Goal: Information Seeking & Learning: Learn about a topic

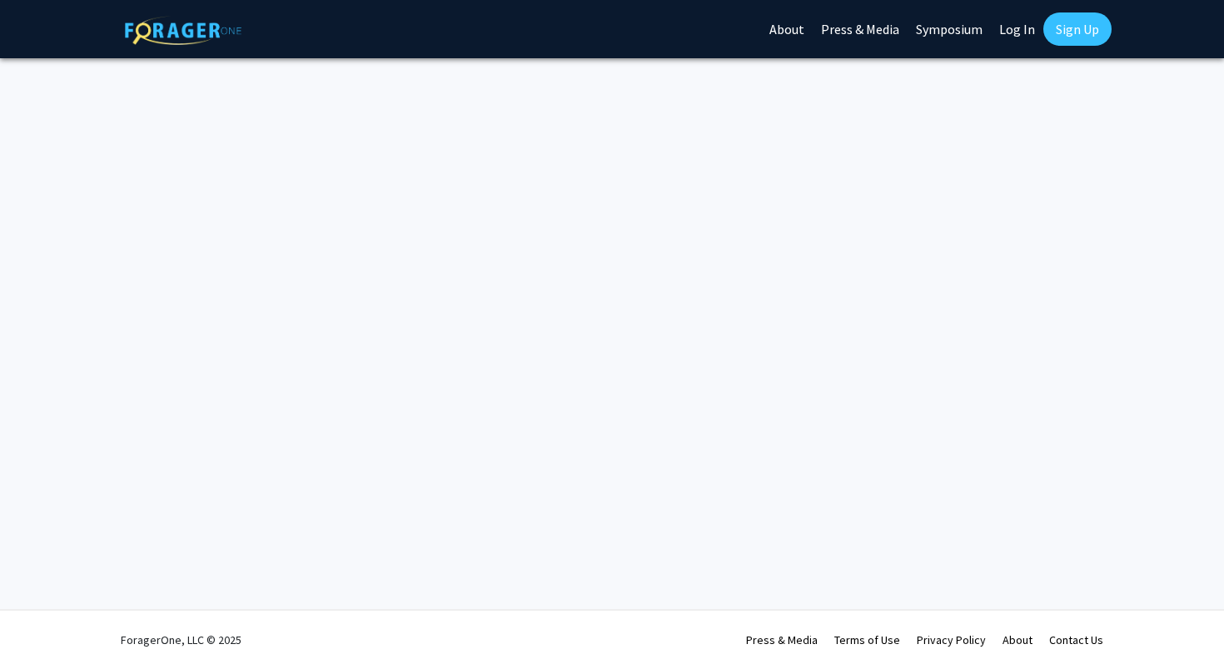
click at [1010, 30] on link "Log In" at bounding box center [1017, 29] width 52 height 58
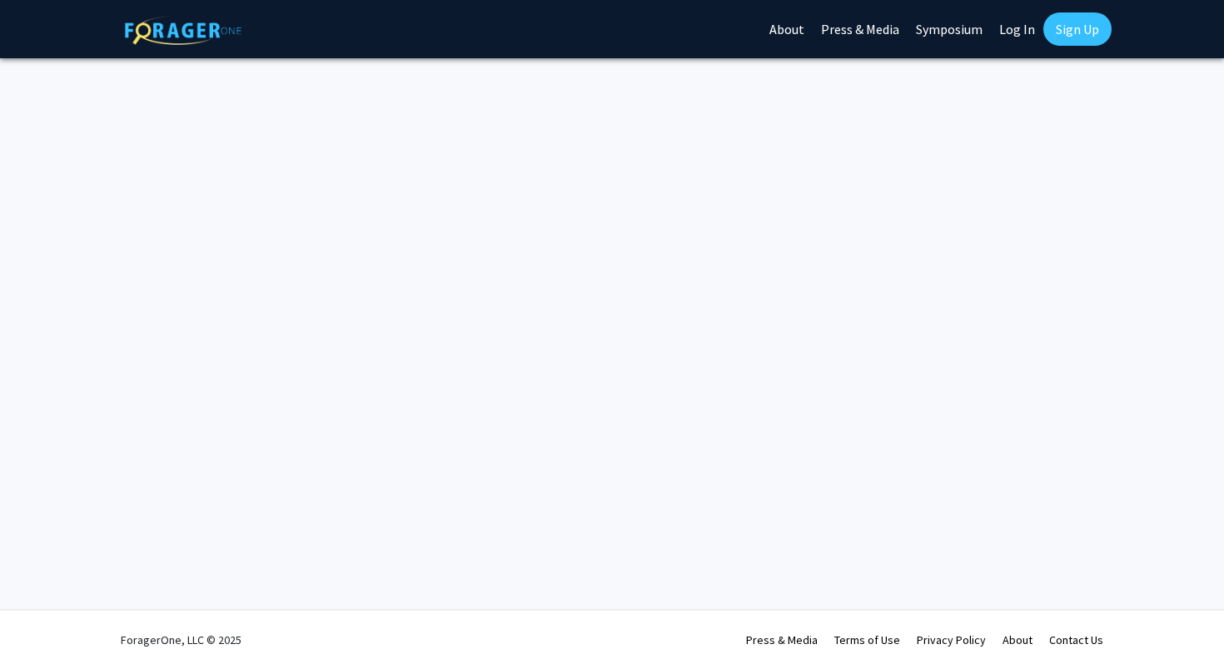
click at [1022, 34] on link "Log In" at bounding box center [1017, 29] width 52 height 58
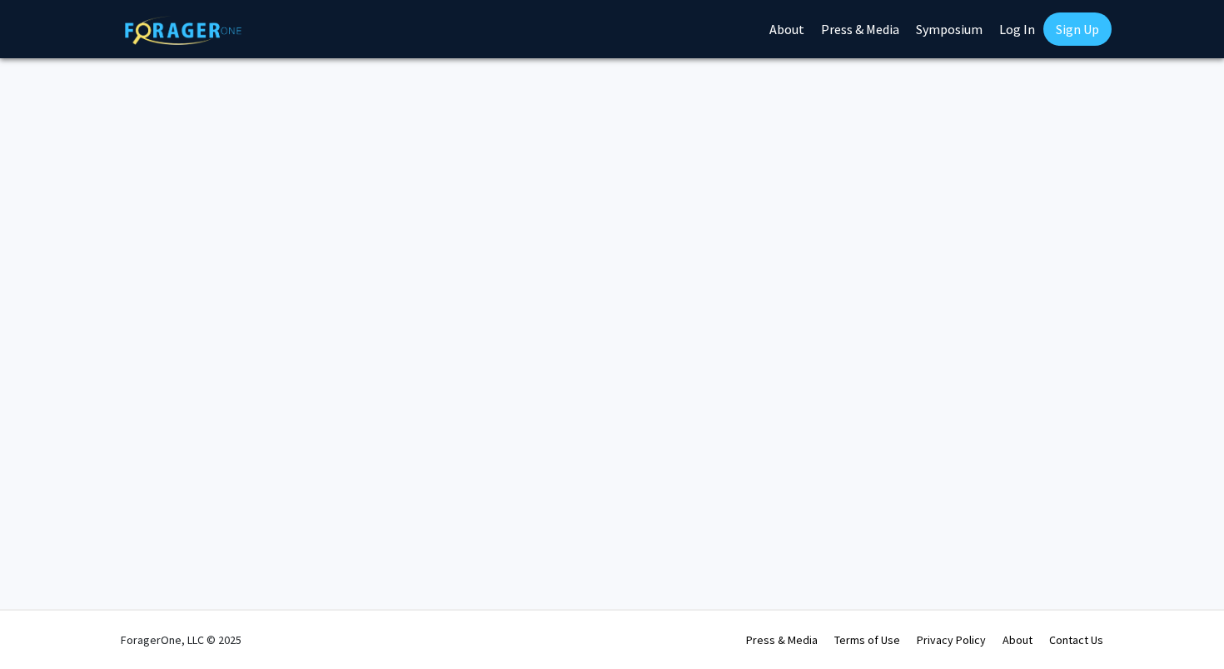
click at [1022, 34] on link "Log In" at bounding box center [1017, 29] width 52 height 58
click at [1071, 37] on link "Sign Up" at bounding box center [1077, 28] width 68 height 33
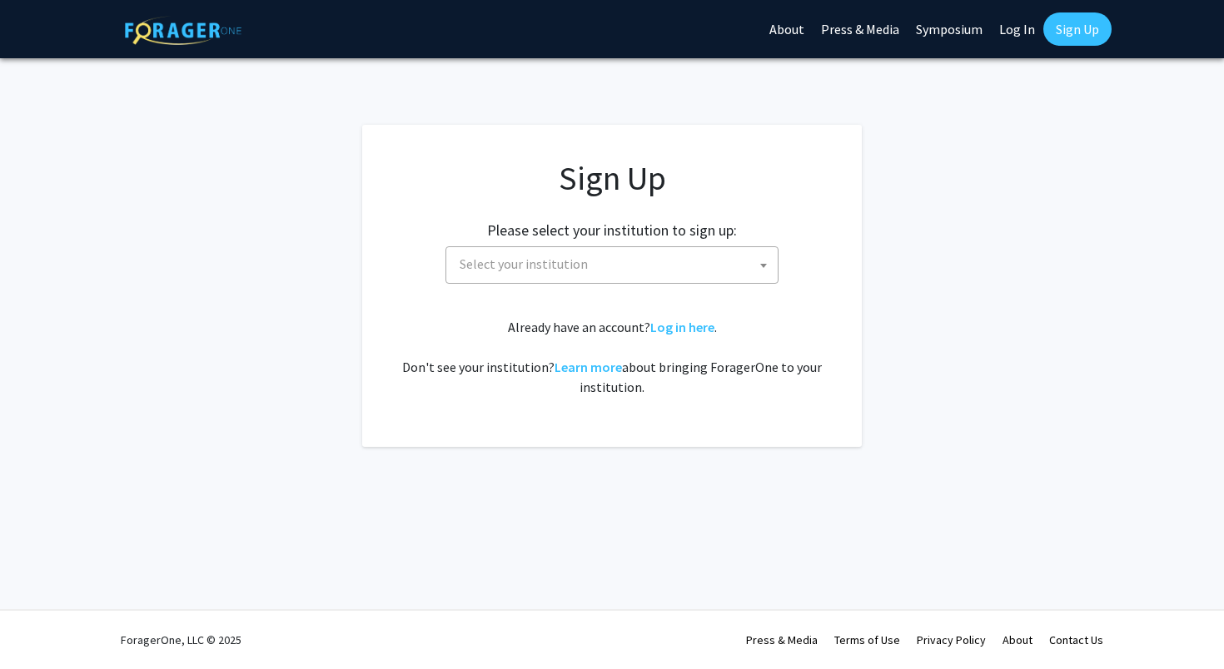
click at [1007, 32] on link "Log In" at bounding box center [1017, 29] width 52 height 58
click at [1018, 32] on link "Log In" at bounding box center [1017, 29] width 52 height 58
click at [581, 278] on span "Select your institution" at bounding box center [615, 264] width 325 height 34
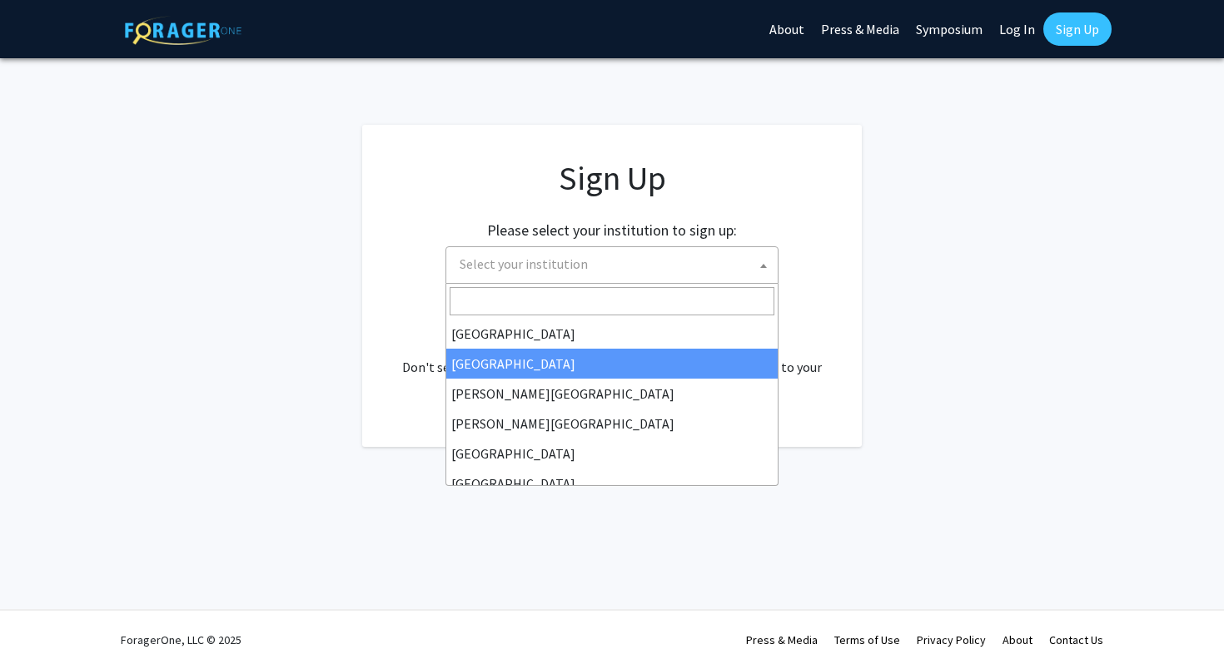
select select "10"
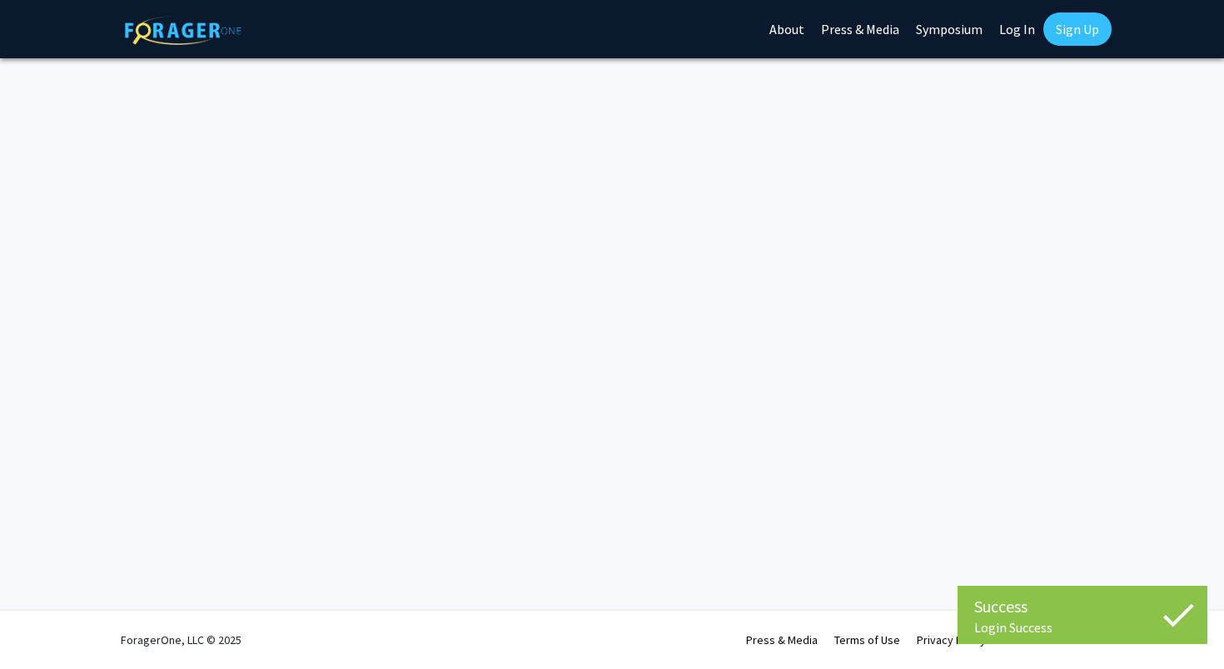
click at [170, 39] on img at bounding box center [183, 30] width 117 height 29
click at [779, 32] on link "About" at bounding box center [787, 29] width 52 height 58
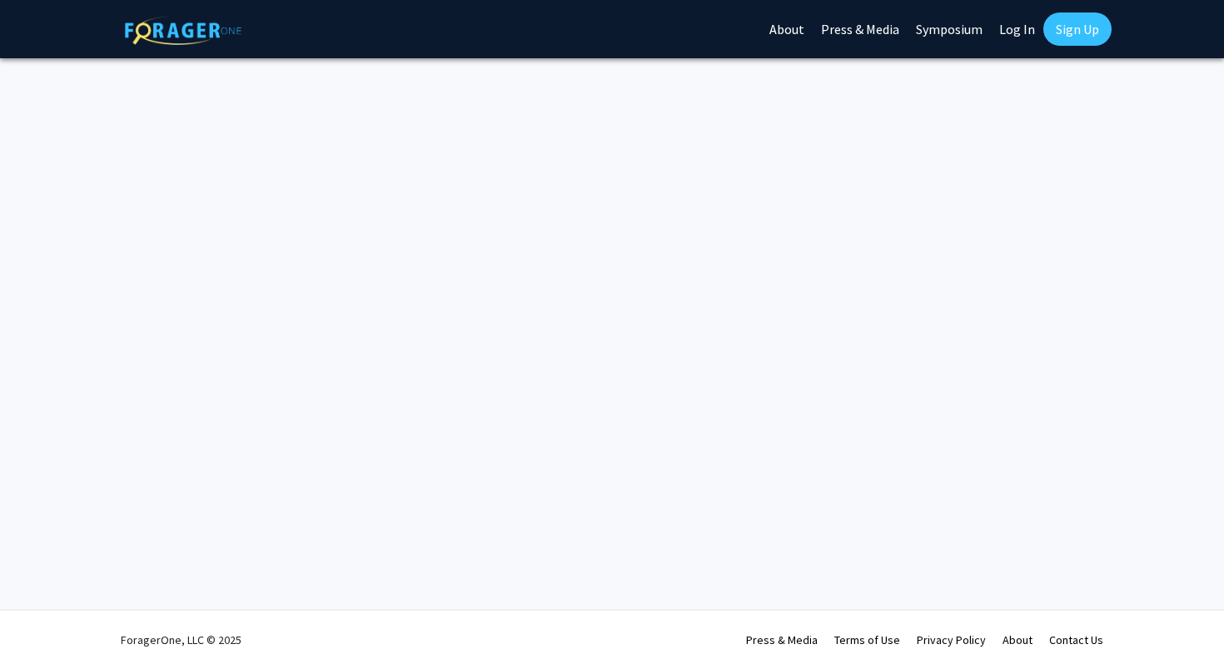
click at [785, 27] on link "About" at bounding box center [787, 29] width 52 height 58
click at [853, 47] on link "Press & Media" at bounding box center [860, 29] width 95 height 58
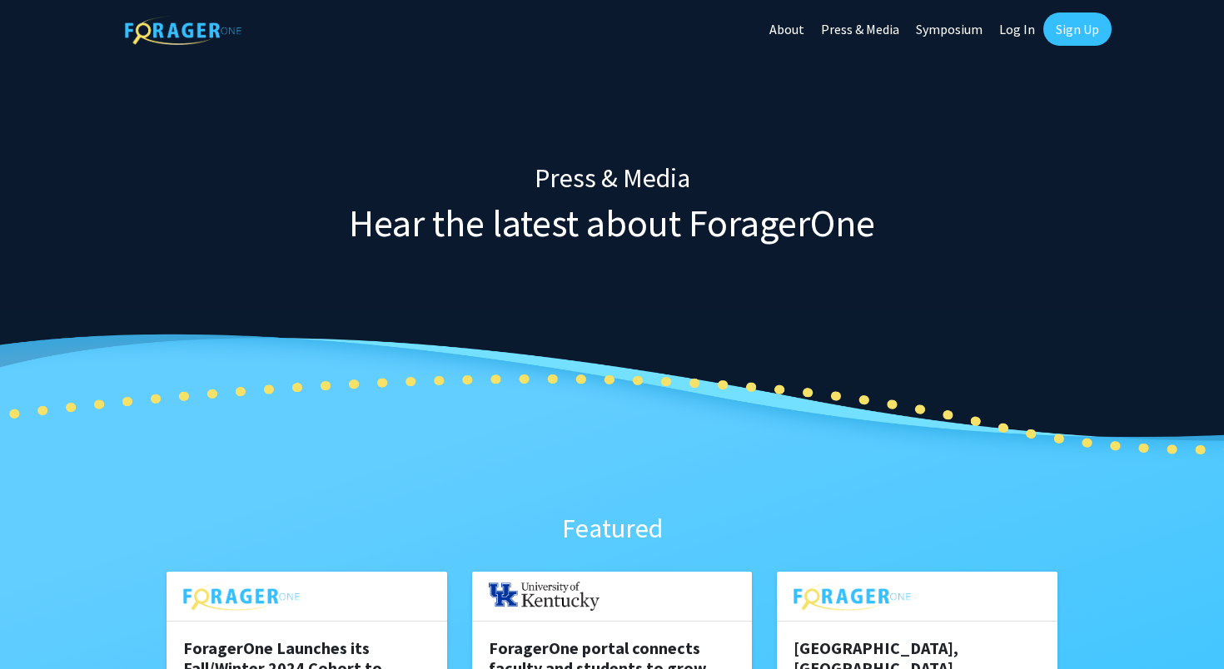
click at [951, 18] on link "Symposium" at bounding box center [949, 29] width 83 height 58
click at [795, 30] on link "About" at bounding box center [787, 29] width 52 height 58
click at [159, 32] on img at bounding box center [183, 30] width 117 height 29
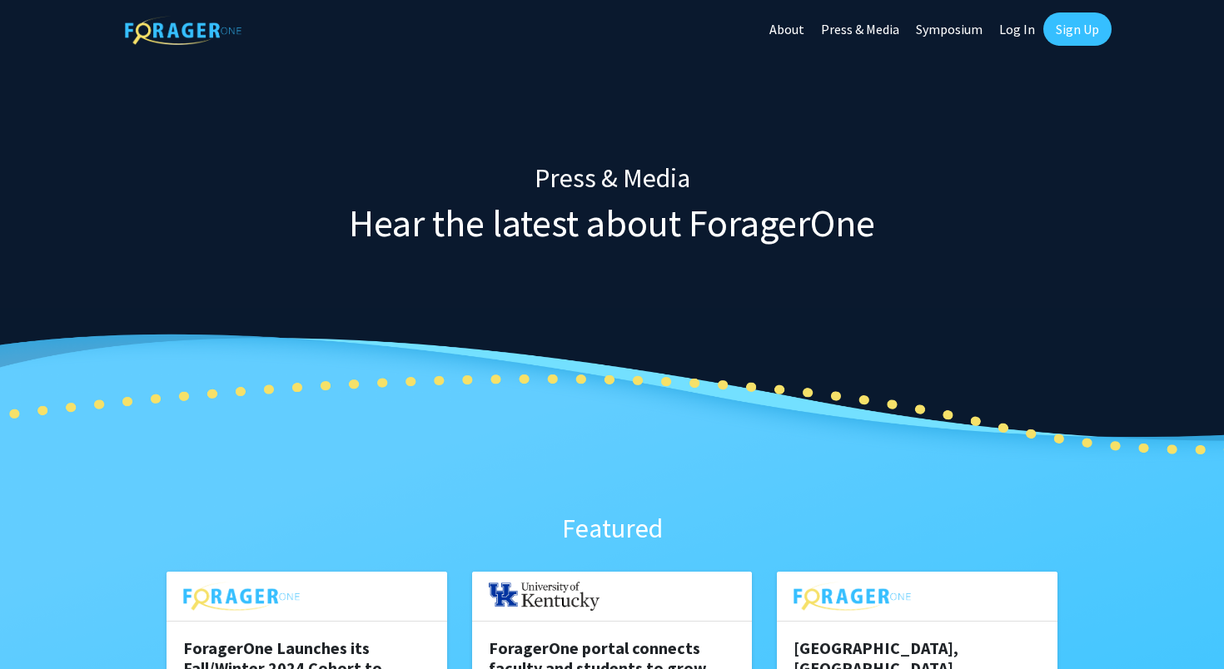
click at [159, 32] on img at bounding box center [183, 30] width 117 height 29
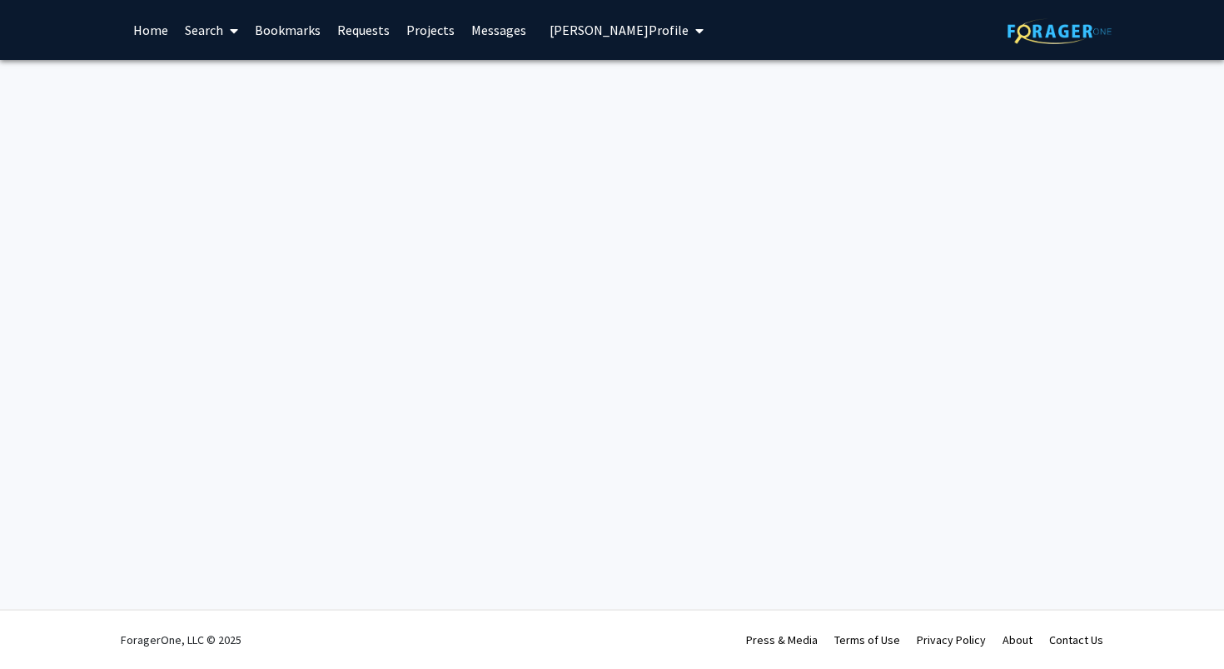
click at [142, 32] on link "Home" at bounding box center [151, 30] width 52 height 58
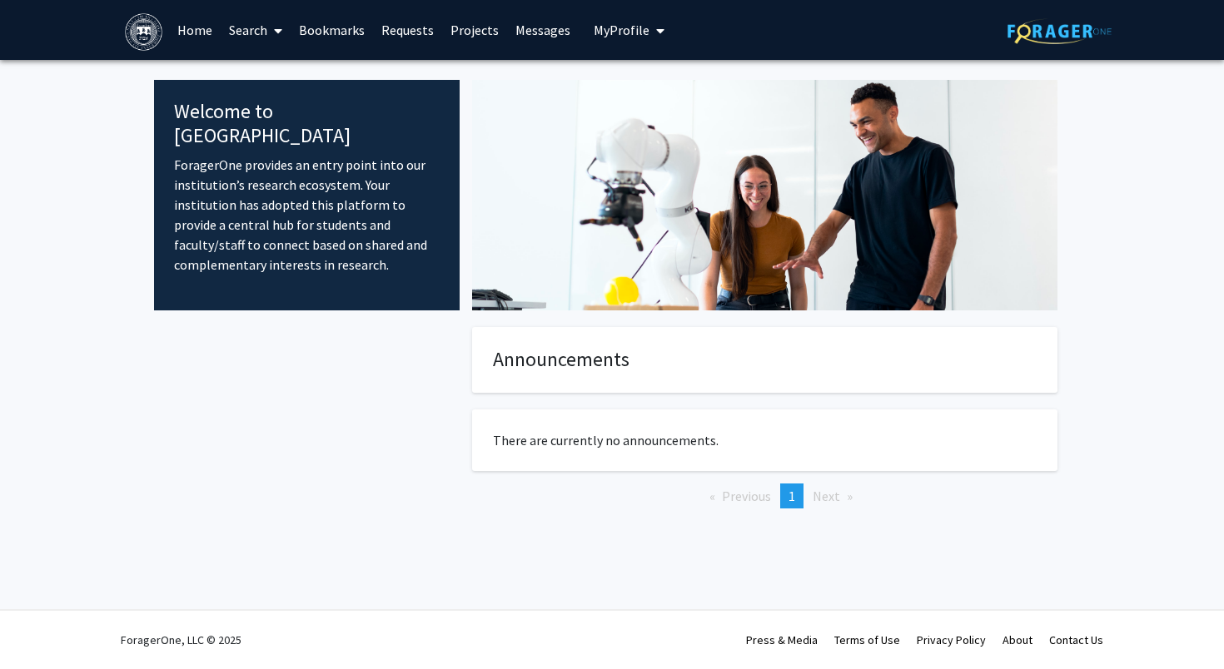
click at [55, 109] on fg-internal-home-page "Welcome to ForagerOne ForagerOne provides an entry point into our institution’s…" at bounding box center [612, 311] width 1224 height 502
click at [258, 35] on link "Search" at bounding box center [256, 30] width 70 height 58
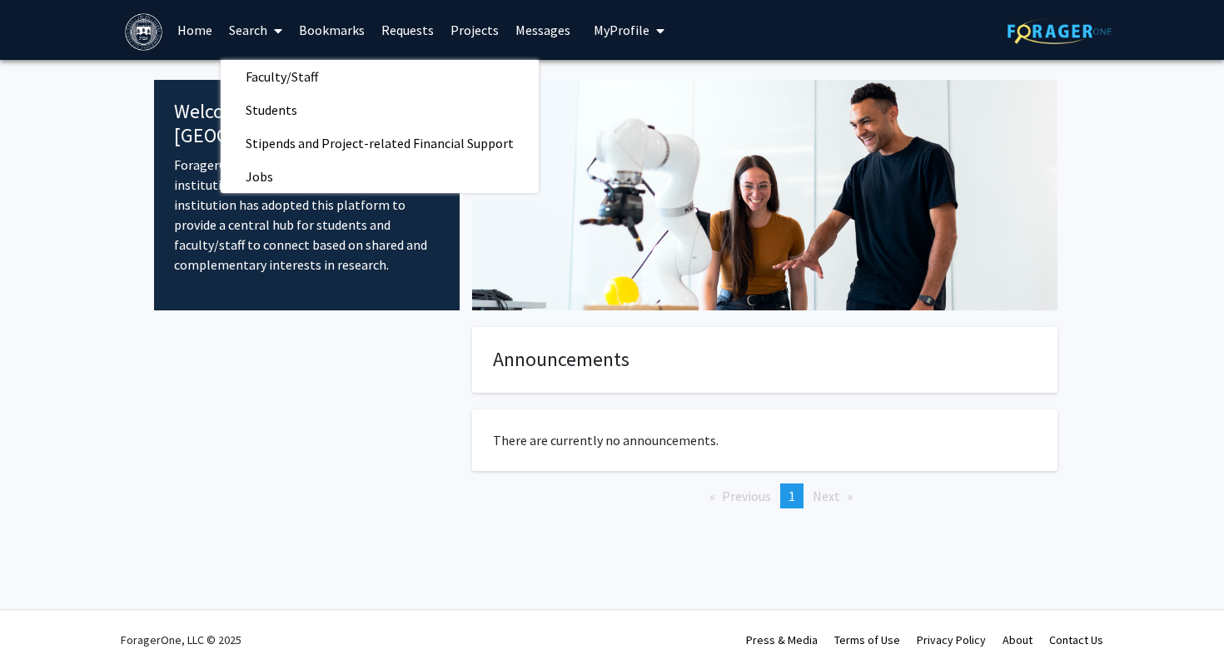
click at [326, 27] on link "Bookmarks" at bounding box center [332, 30] width 82 height 58
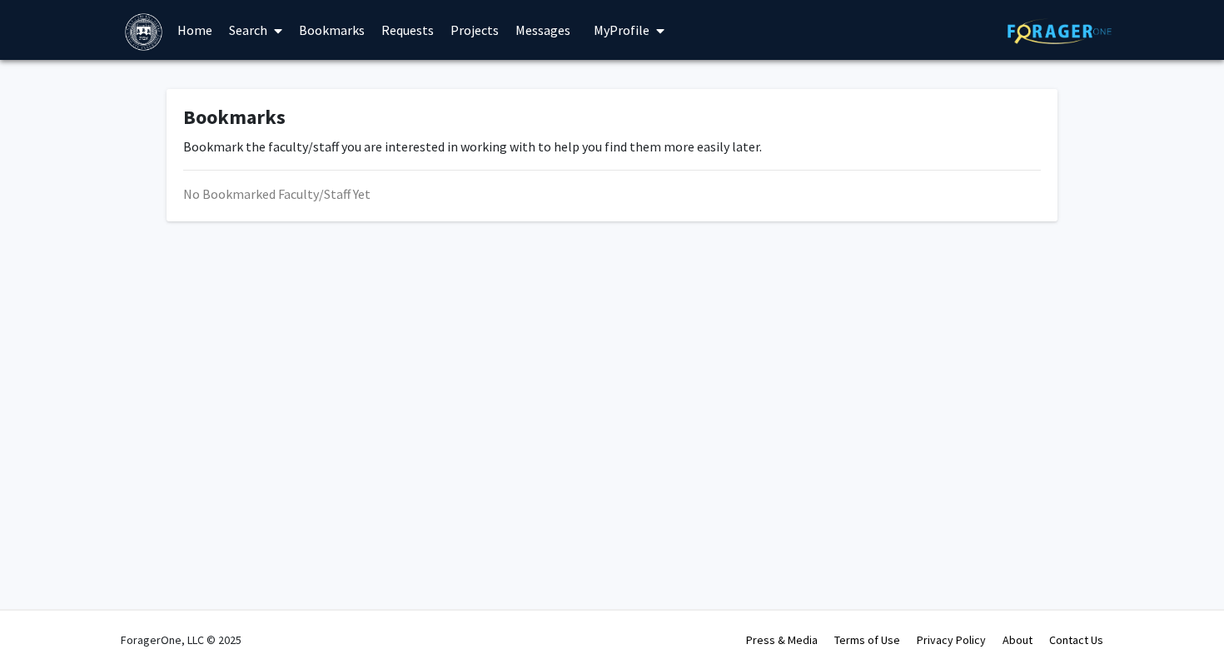
click at [253, 30] on link "Search" at bounding box center [256, 30] width 70 height 58
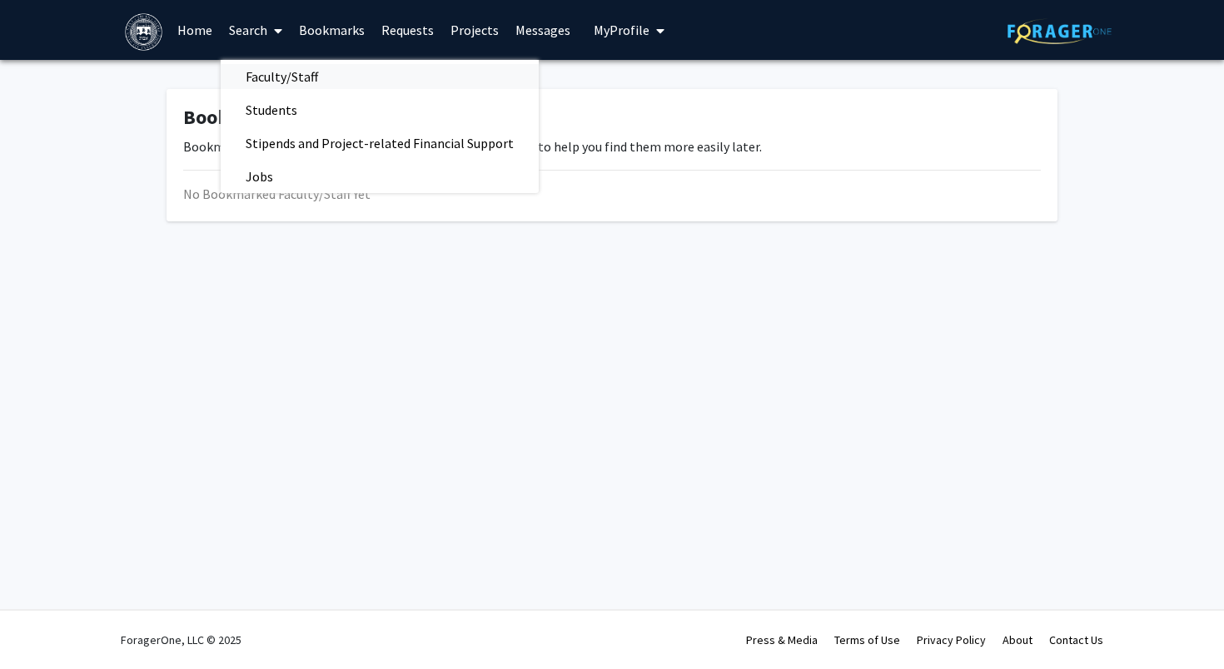
click at [271, 74] on span "Faculty/Staff" at bounding box center [282, 76] width 122 height 33
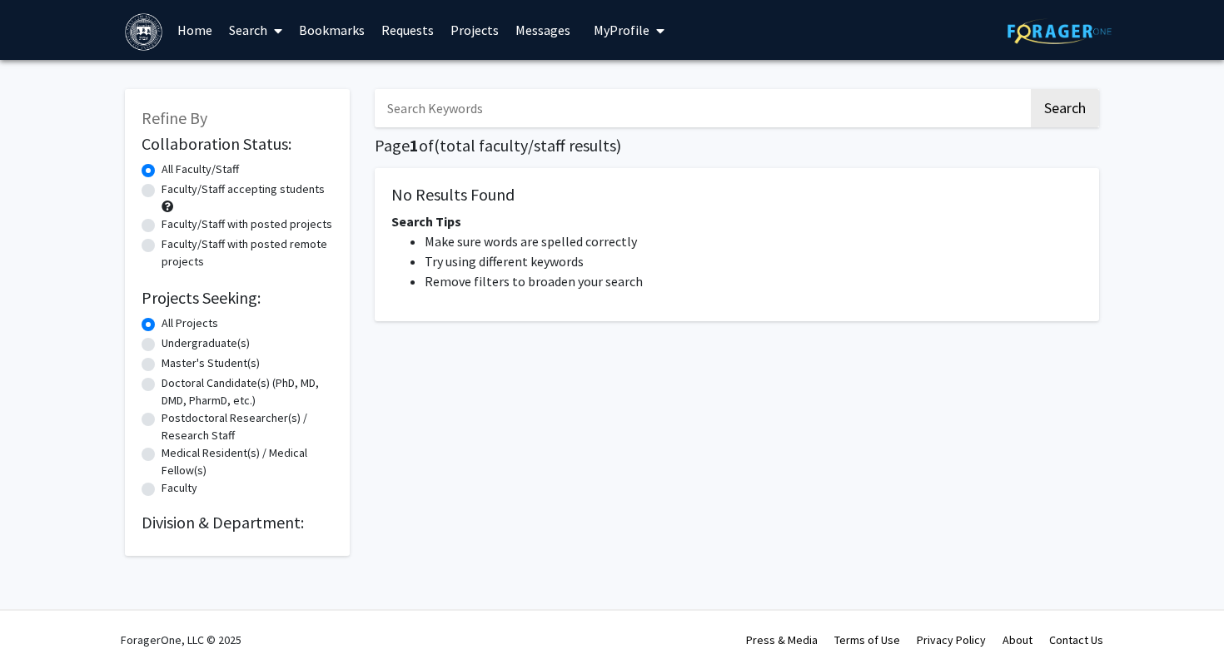
click at [244, 37] on link "Search" at bounding box center [256, 30] width 70 height 58
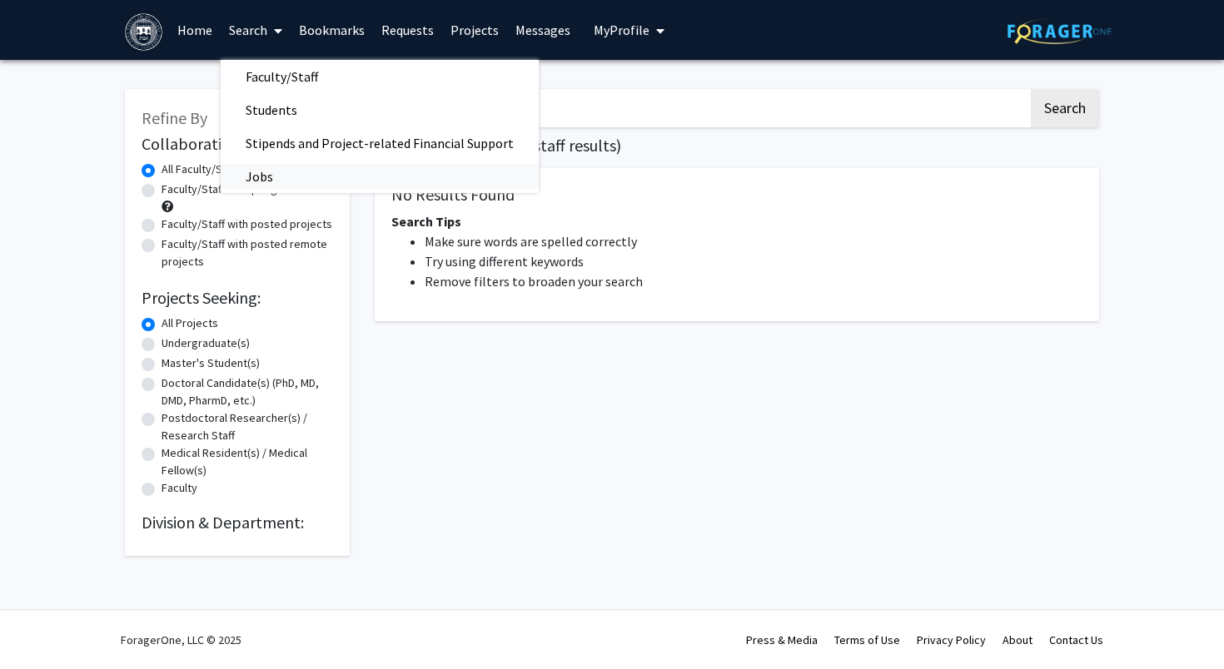
click at [303, 164] on link "Jobs" at bounding box center [380, 176] width 318 height 25
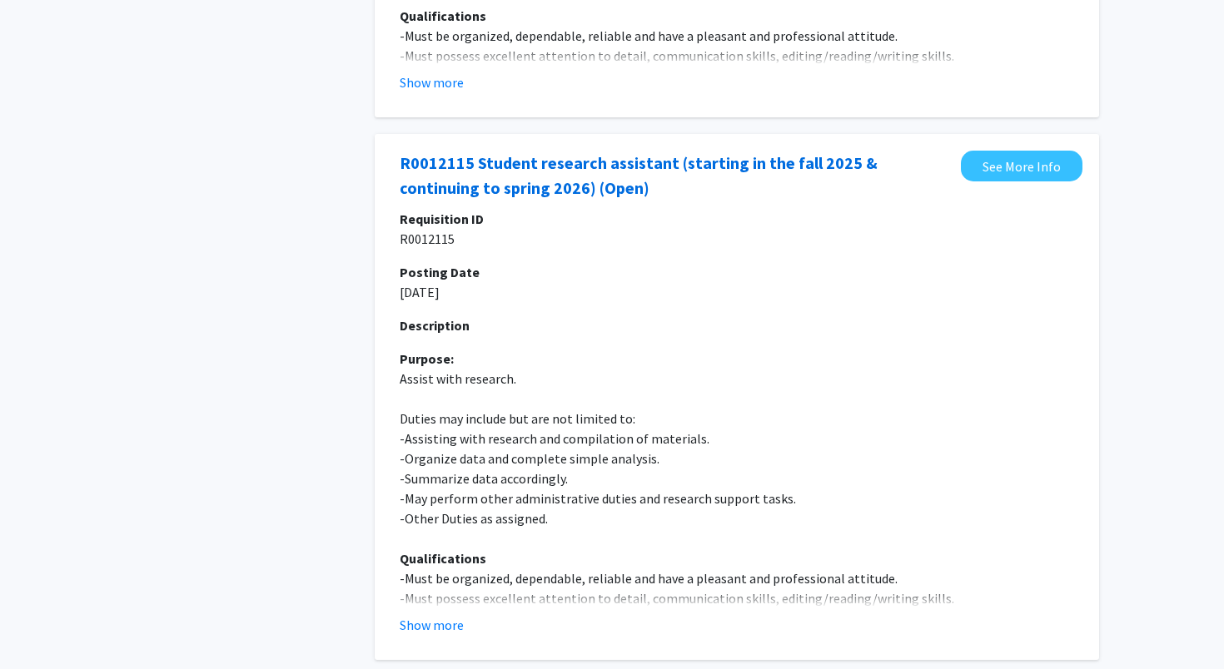
scroll to position [2192, 0]
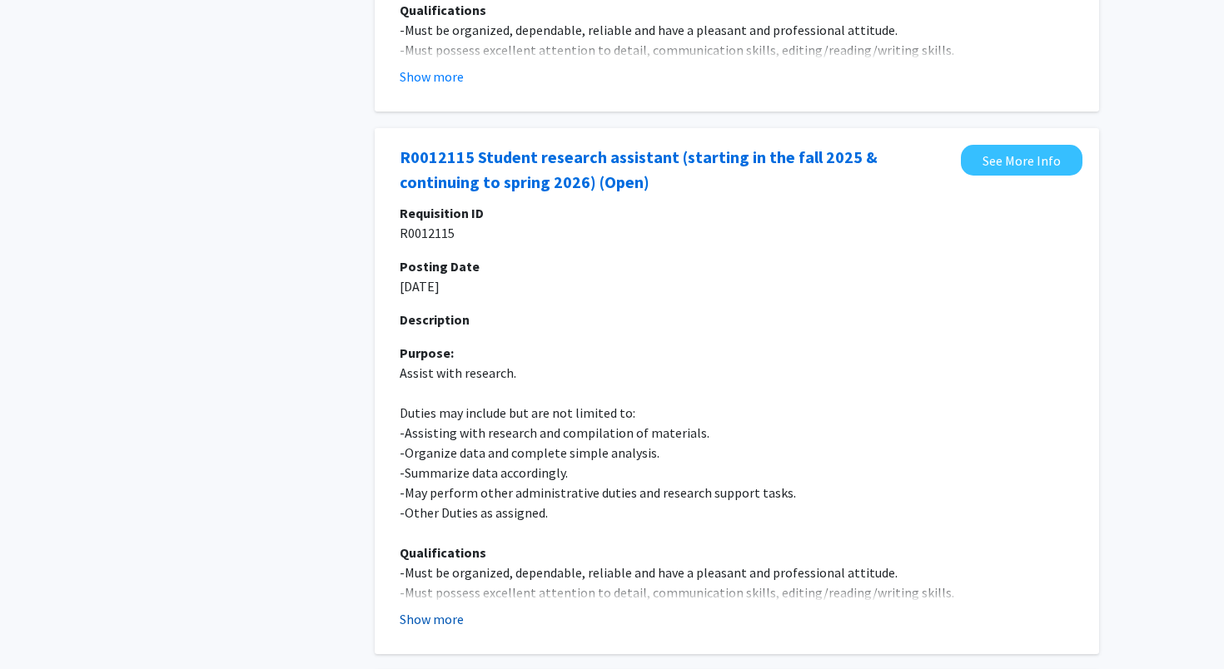
click at [421, 609] on button "Show more" at bounding box center [432, 619] width 64 height 20
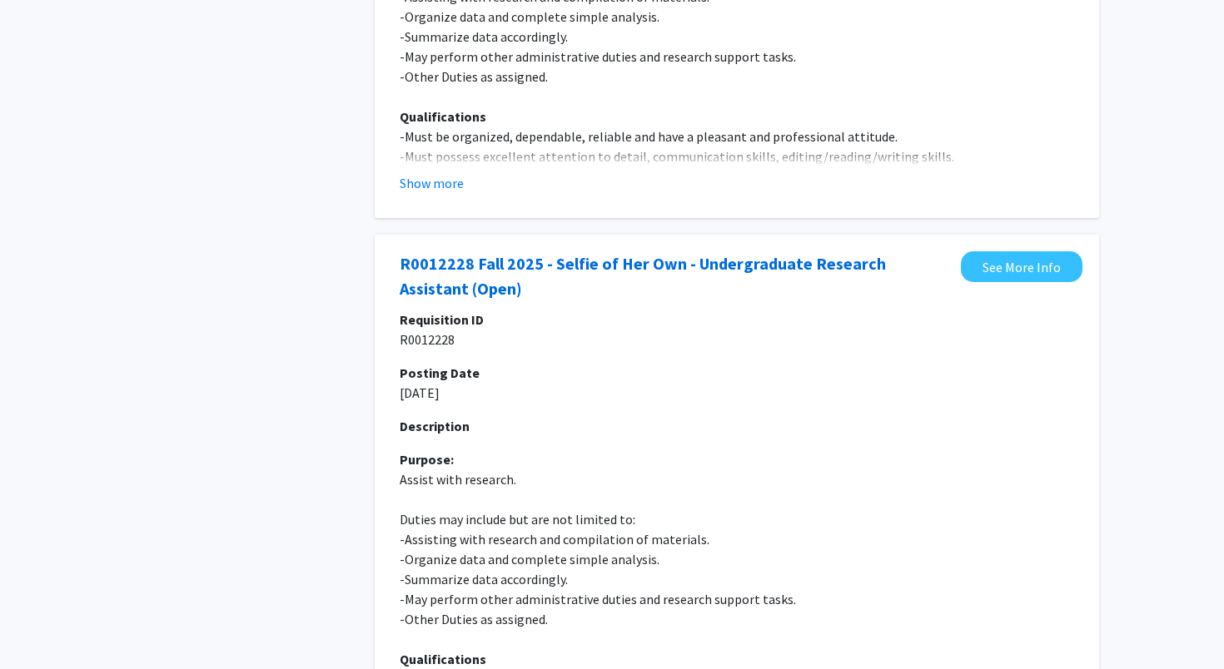
scroll to position [5528, 0]
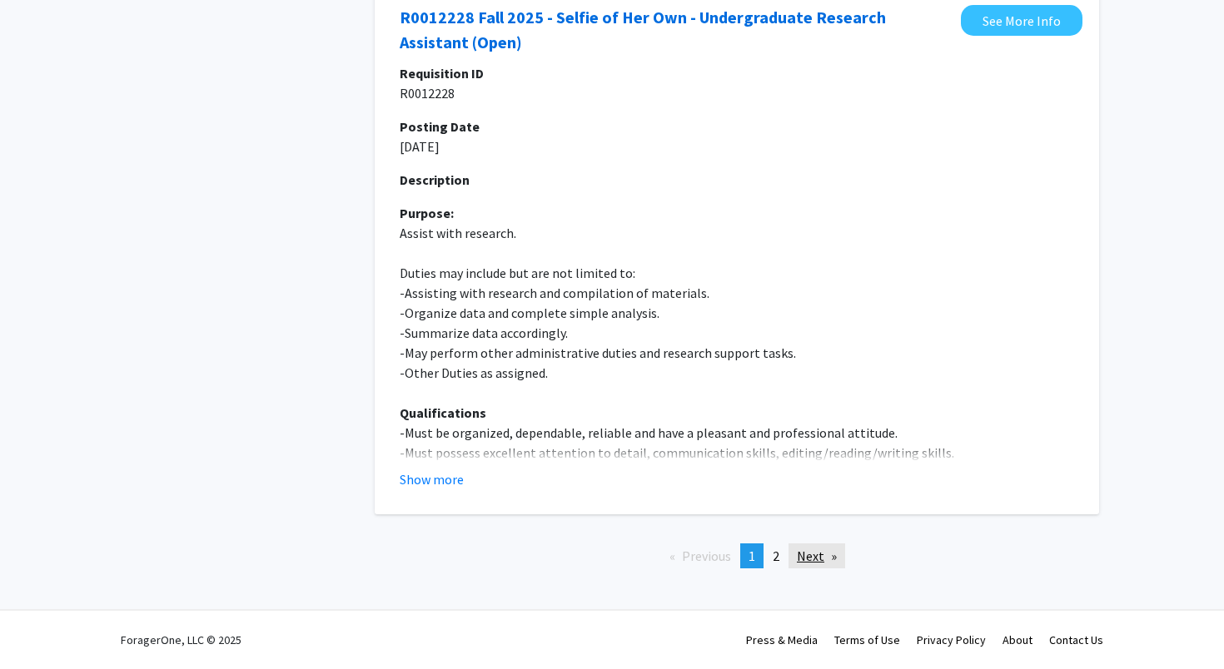
click at [808, 550] on link "Next page" at bounding box center [817, 556] width 57 height 25
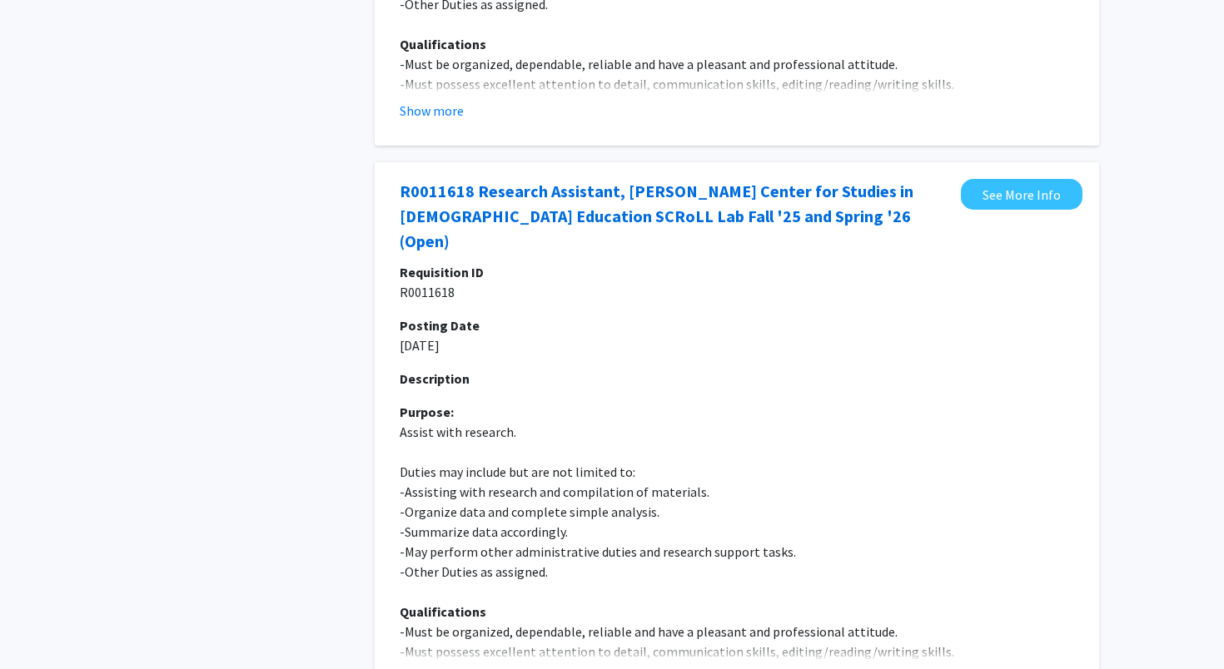
scroll to position [1266, 0]
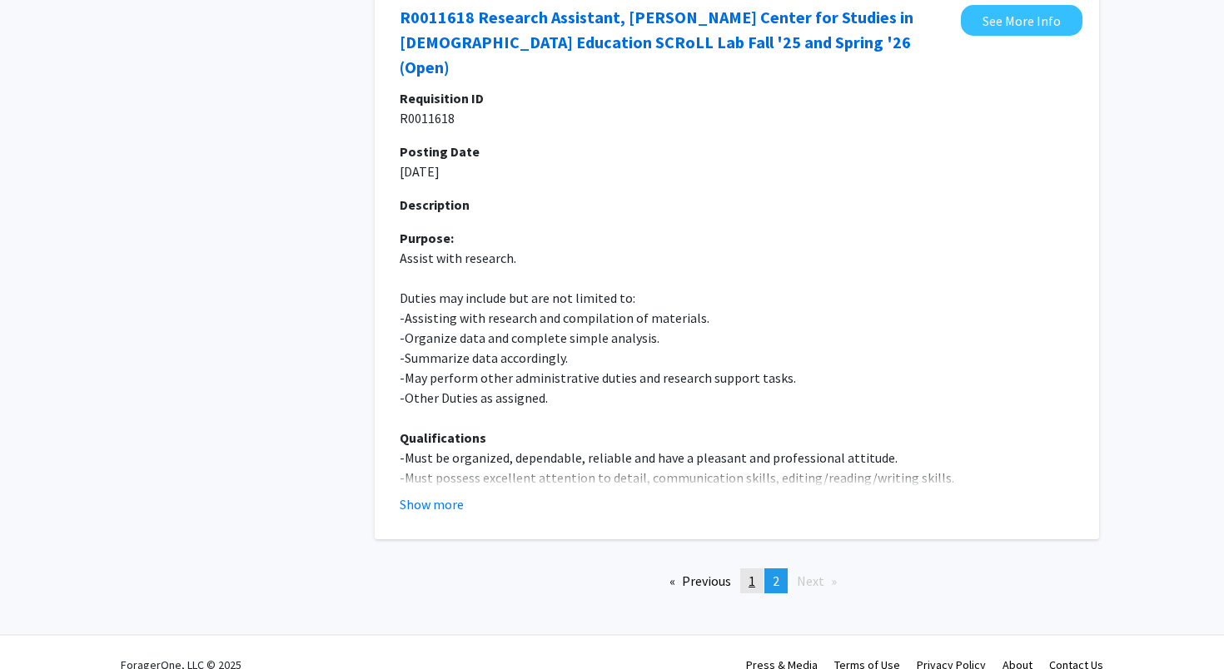
click at [758, 569] on link "page 1" at bounding box center [751, 581] width 23 height 25
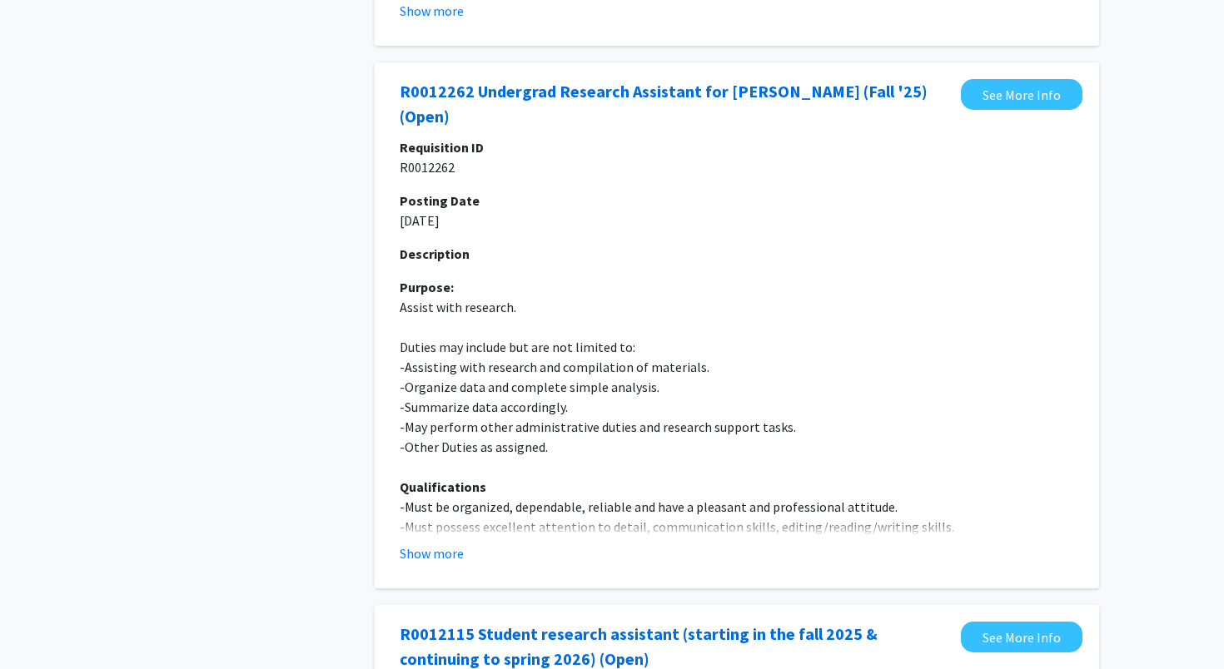
scroll to position [1723, 0]
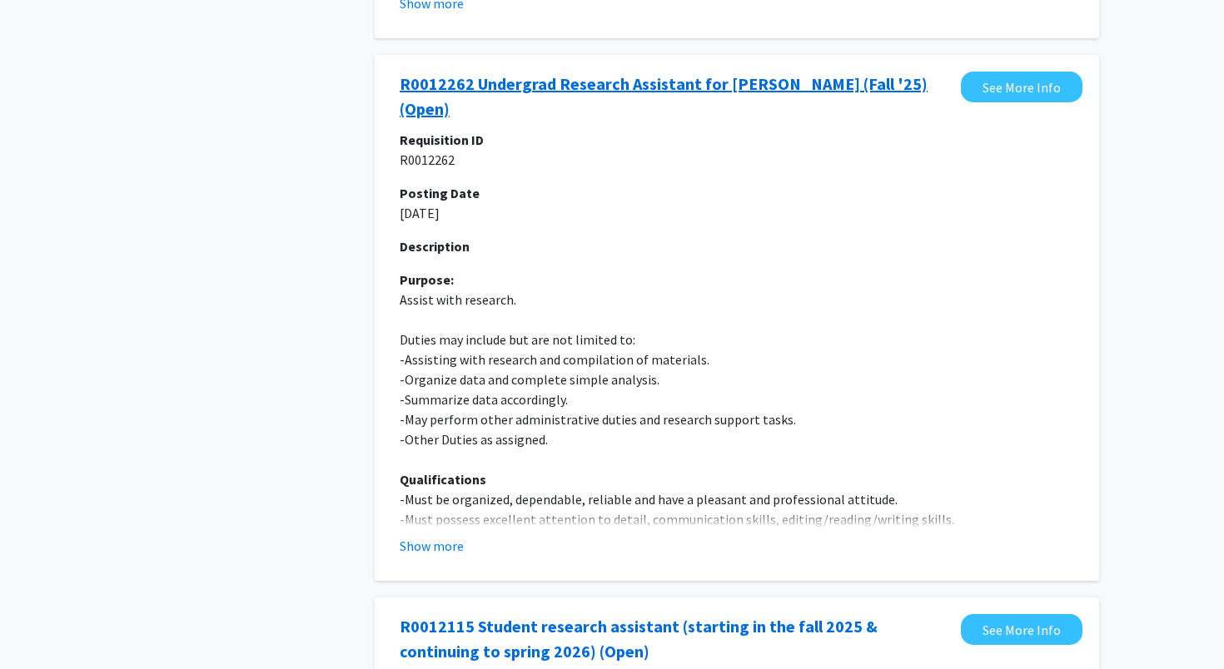
click at [622, 84] on link "R0012262 Undergrad Research Assistant for [PERSON_NAME] (Fall '25) (Open)" at bounding box center [676, 97] width 553 height 50
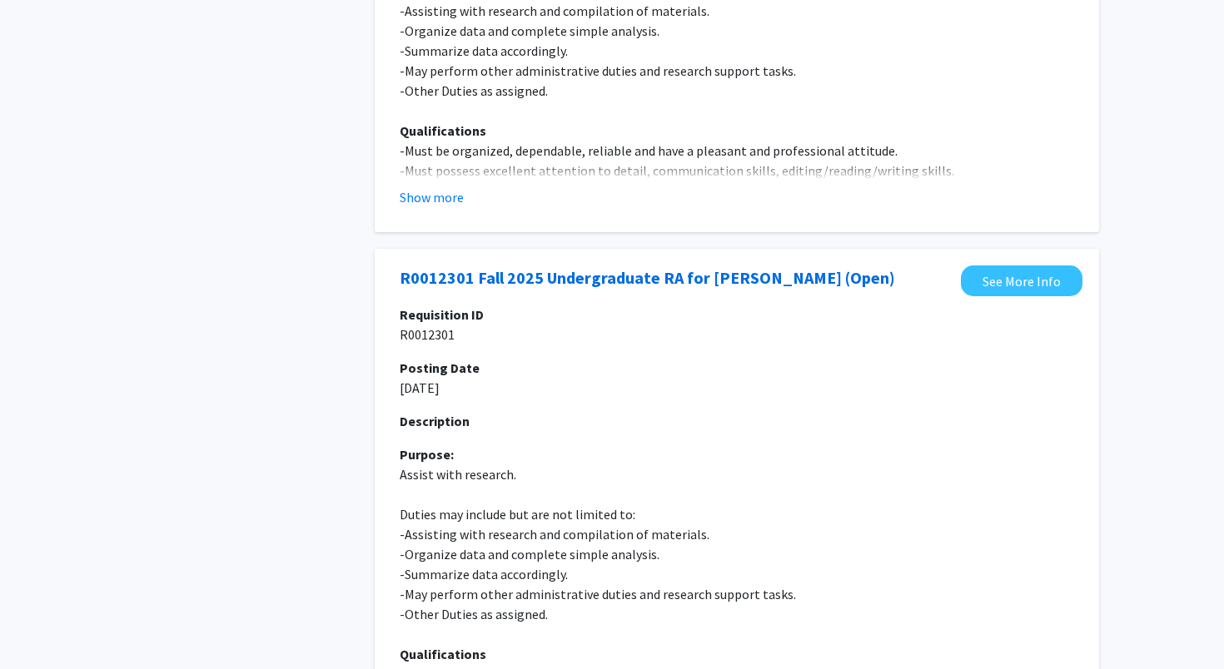
scroll to position [0, 0]
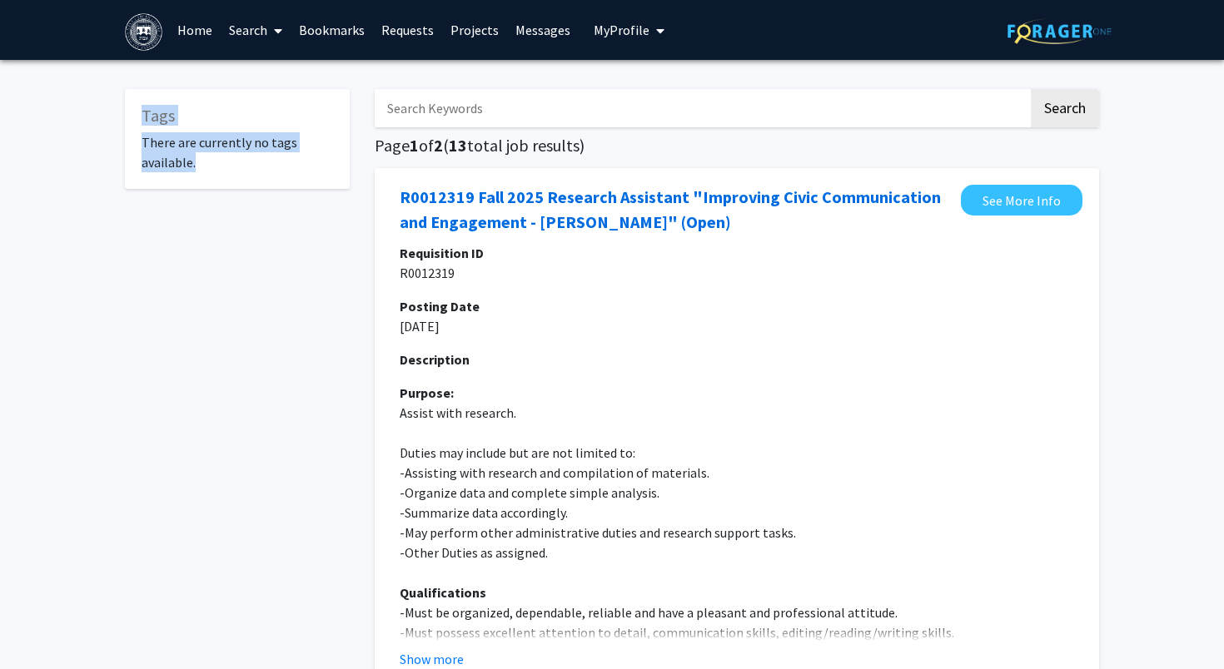
drag, startPoint x: 288, startPoint y: 199, endPoint x: 103, endPoint y: 112, distance: 204.5
click at [253, 32] on link "Search" at bounding box center [256, 30] width 70 height 58
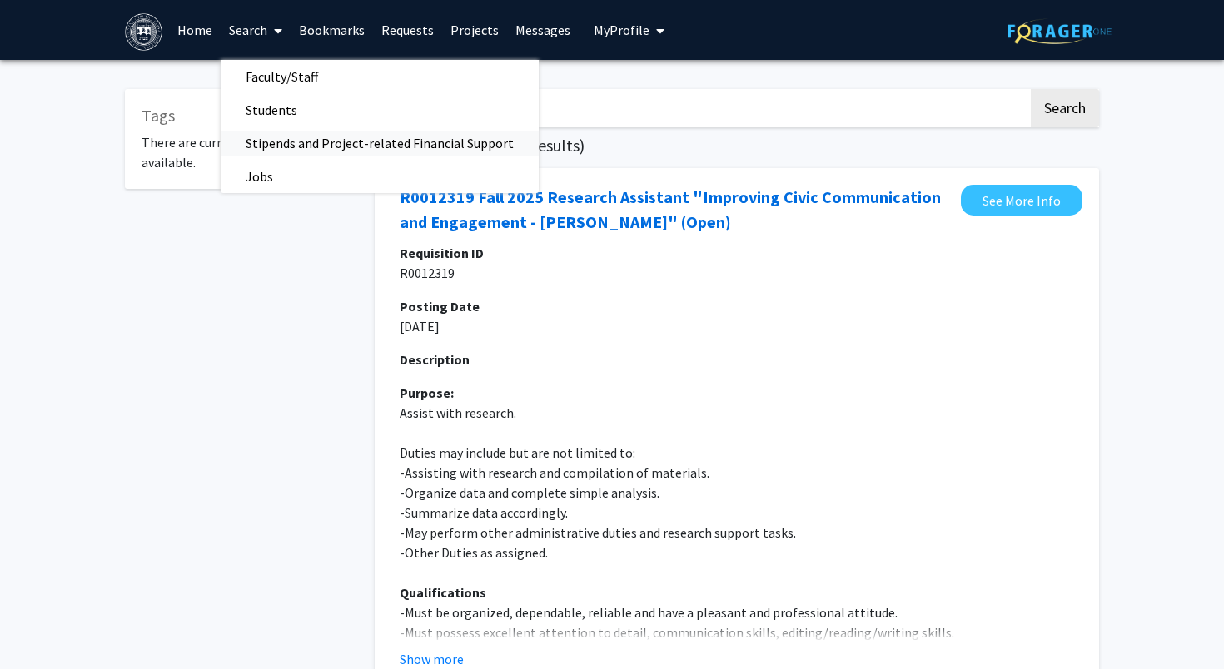
click at [333, 140] on span "Stipends and Project-related Financial Support" at bounding box center [380, 143] width 318 height 33
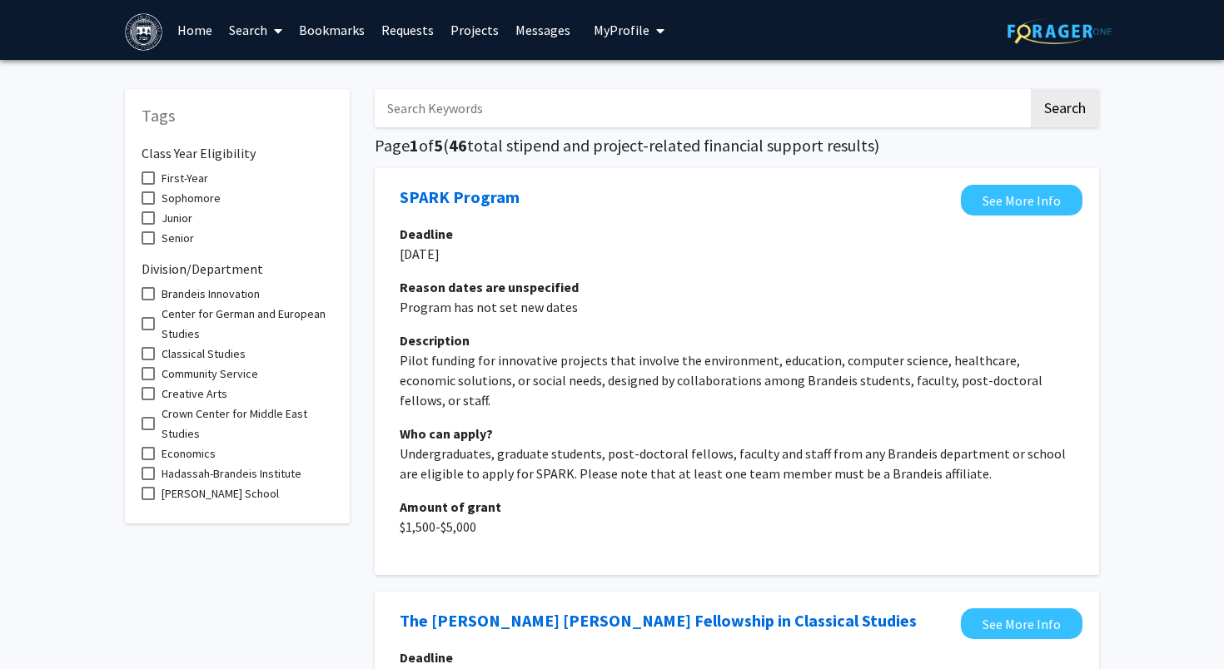
click at [246, 36] on link "Search" at bounding box center [256, 30] width 70 height 58
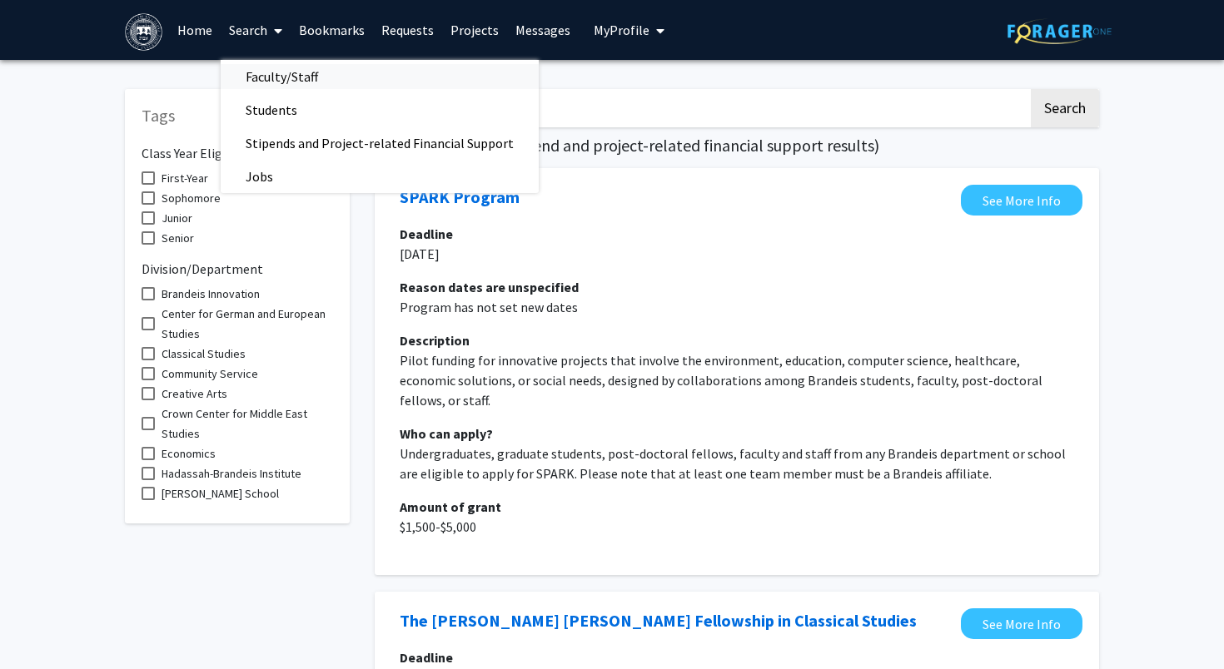
click at [252, 68] on span "Faculty/Staff" at bounding box center [282, 76] width 122 height 33
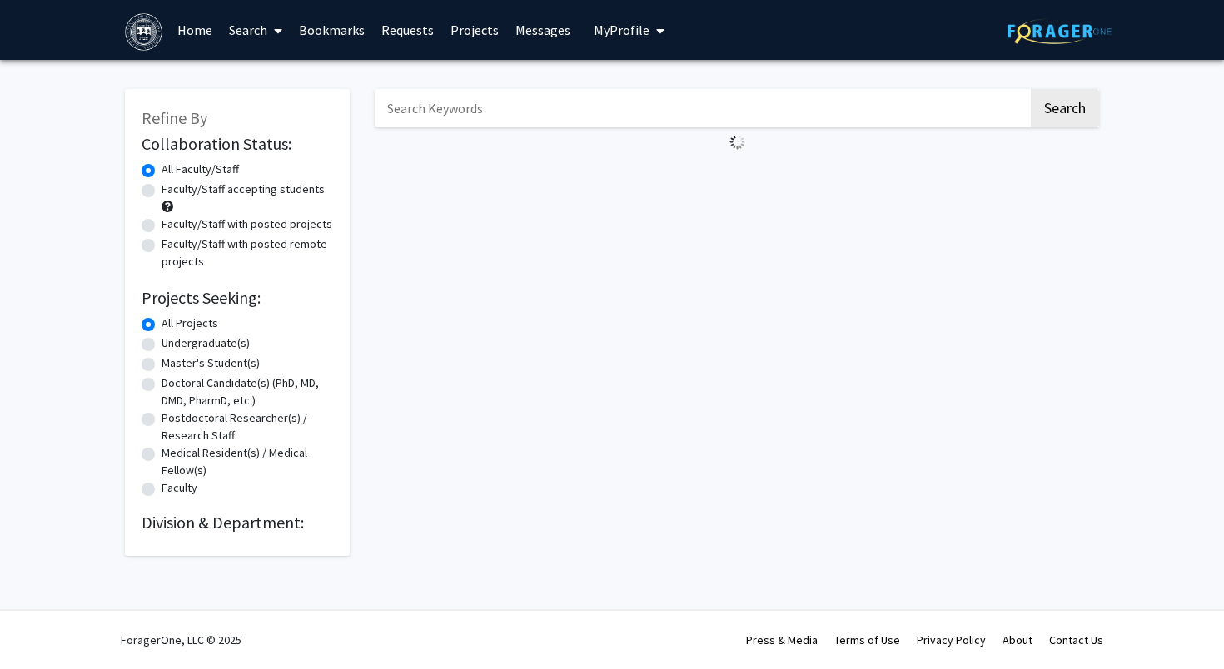
click at [174, 50] on link "Home" at bounding box center [195, 30] width 52 height 58
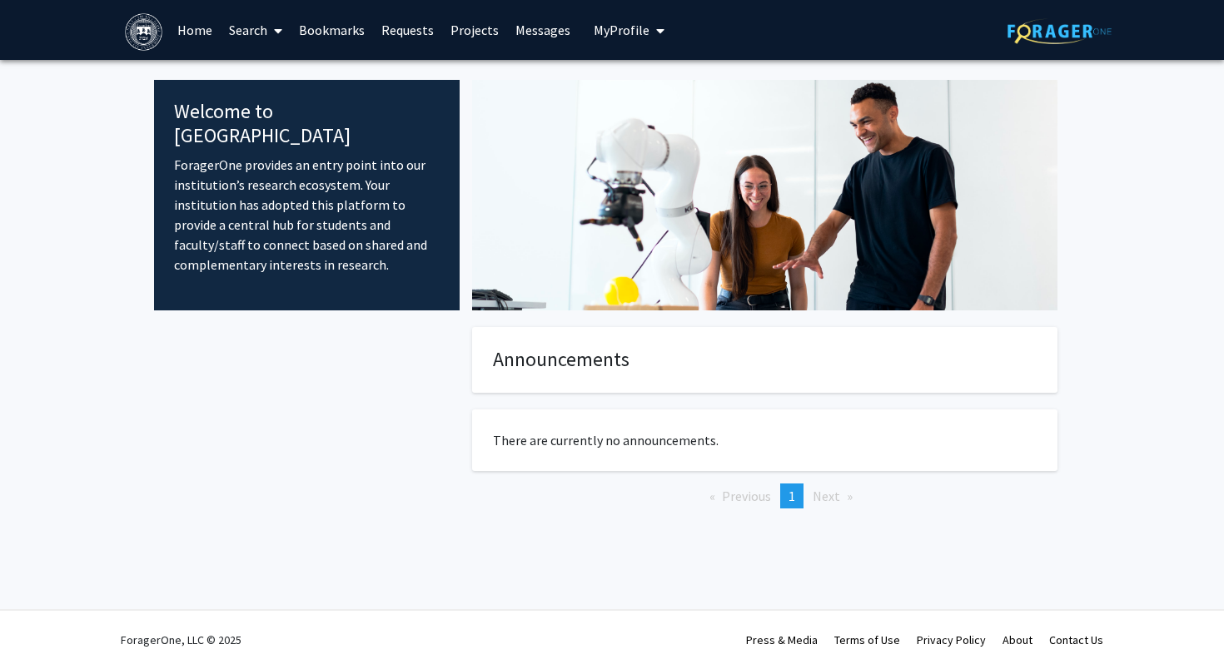
click at [152, 45] on img at bounding box center [143, 31] width 37 height 37
